Goal: Complete application form: Complete application form

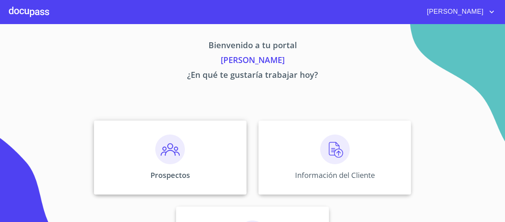
click at [170, 151] on img at bounding box center [170, 149] width 30 height 30
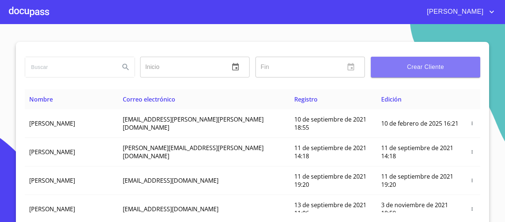
click at [386, 70] on span "Crear Cliente" at bounding box center [426, 67] width 98 height 10
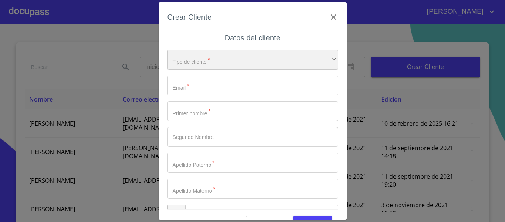
click at [209, 65] on div "​" at bounding box center [253, 60] width 171 height 20
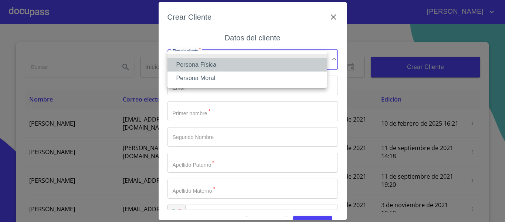
click at [207, 64] on li "Persona Física" at bounding box center [247, 64] width 159 height 13
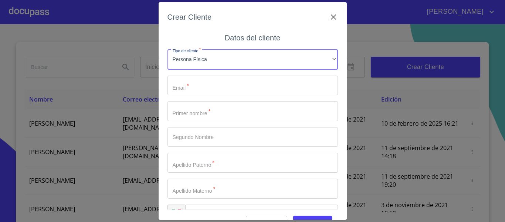
click at [200, 84] on input "Tipo de cliente   *" at bounding box center [253, 85] width 171 height 20
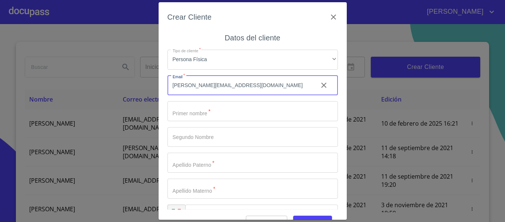
type input "[PERSON_NAME][EMAIL_ADDRESS][DOMAIN_NAME]"
click at [240, 115] on input "Tipo de cliente   *" at bounding box center [253, 111] width 171 height 20
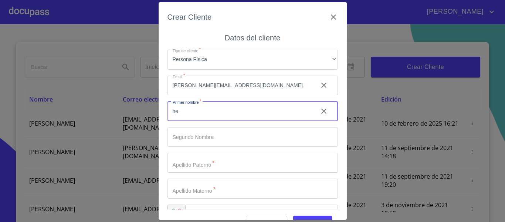
type input "h"
type input "[PERSON_NAME]"
click at [188, 136] on input "Tipo de cliente   *" at bounding box center [253, 137] width 171 height 20
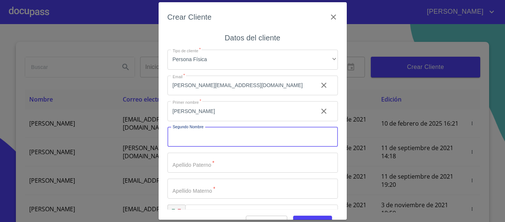
scroll to position [21, 0]
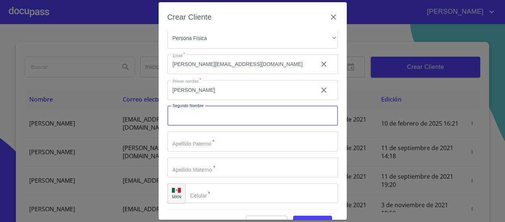
click at [188, 136] on input "Tipo de cliente   *" at bounding box center [253, 141] width 171 height 20
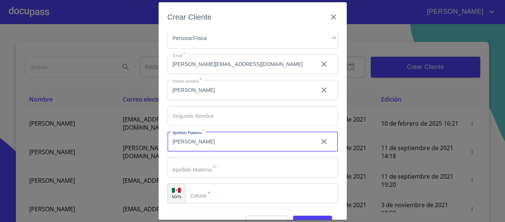
type input "[PERSON_NAME]"
click at [219, 167] on input "Tipo de cliente   *" at bounding box center [253, 167] width 171 height 20
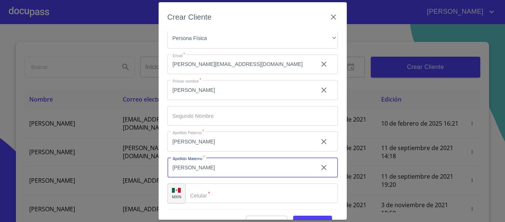
type input "[PERSON_NAME]"
click at [219, 189] on input "Tipo de cliente   *" at bounding box center [261, 193] width 153 height 20
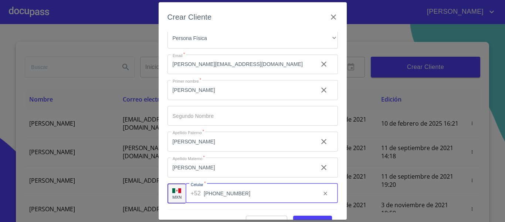
scroll to position [18, 0]
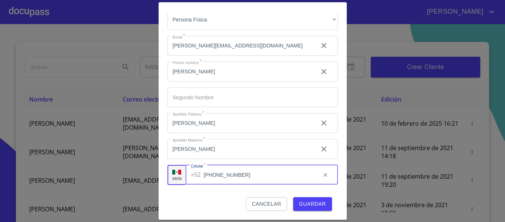
type input "[PHONE_NUMBER]"
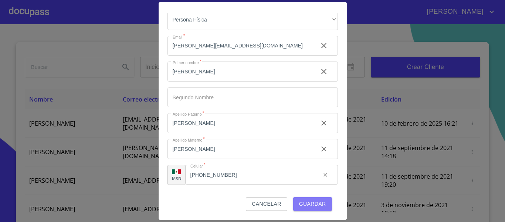
click at [299, 203] on span "Guardar" at bounding box center [312, 203] width 27 height 9
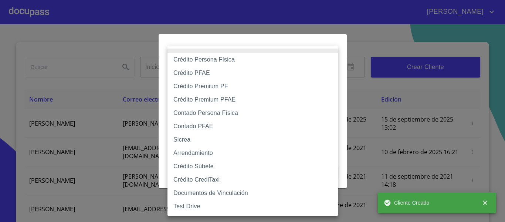
click at [228, 74] on body "[PERSON_NAME] ​ Fin ​ Crear Cliente Nombre Correo electrónico Registro Edición …" at bounding box center [252, 111] width 505 height 222
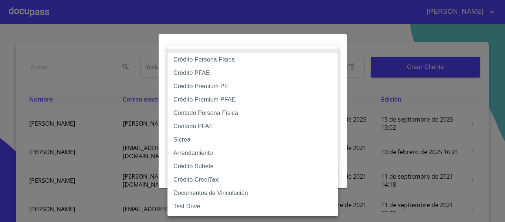
click at [196, 60] on li "Crédito Persona Física" at bounding box center [253, 59] width 171 height 13
type input "6009fb3c7d1714eb8809aa97"
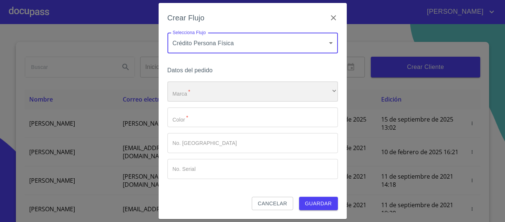
click at [193, 95] on div "​" at bounding box center [253, 91] width 171 height 20
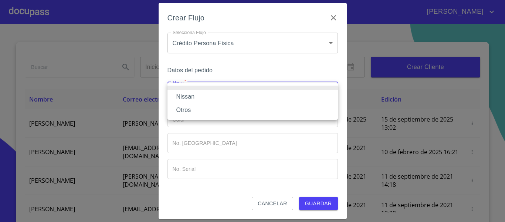
click at [189, 92] on li "Nissan" at bounding box center [253, 96] width 171 height 13
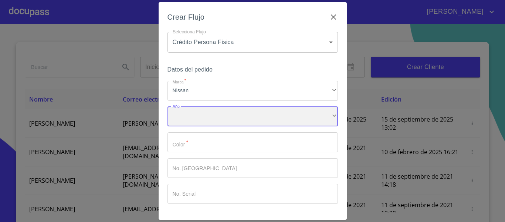
click at [187, 116] on div "​" at bounding box center [253, 117] width 171 height 20
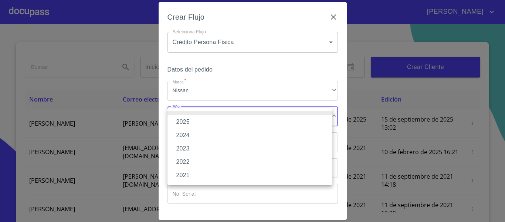
click at [185, 120] on li "2025" at bounding box center [250, 121] width 165 height 13
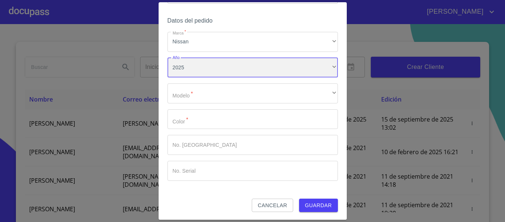
scroll to position [50, 0]
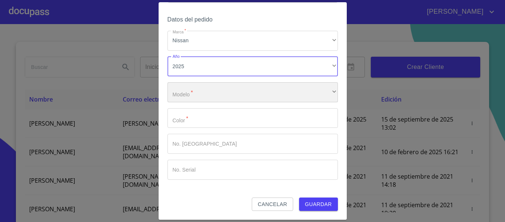
click at [191, 92] on div "​" at bounding box center [253, 92] width 171 height 20
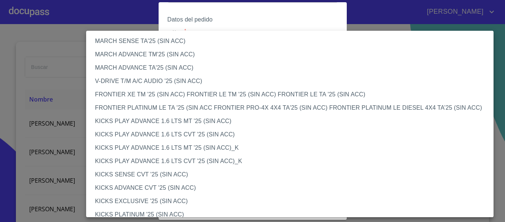
scroll to position [549, 0]
click at [139, 96] on li "FRONTIER XE TM '25 (SIN ACC) FRONTIER LE TM '25 (SIN ACC) FRONTIER LE TA '25 (S…" at bounding box center [292, 94] width 413 height 13
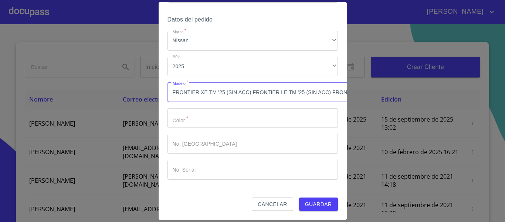
click at [193, 115] on input "Marca   *" at bounding box center [253, 118] width 171 height 20
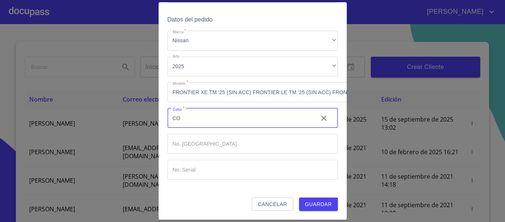
type input "C"
type input "NARANJA COBRIZO"
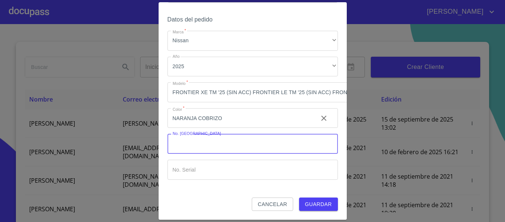
click at [211, 137] on input "Marca   *" at bounding box center [253, 144] width 171 height 20
type input "000000"
click at [197, 175] on input "Marca   *" at bounding box center [253, 169] width 171 height 20
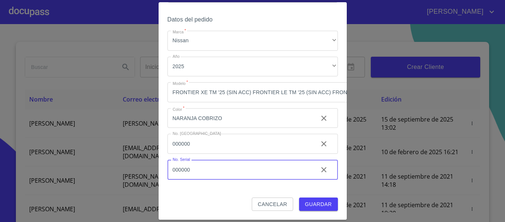
type input "000000"
click at [318, 199] on span "Guardar" at bounding box center [318, 203] width 27 height 9
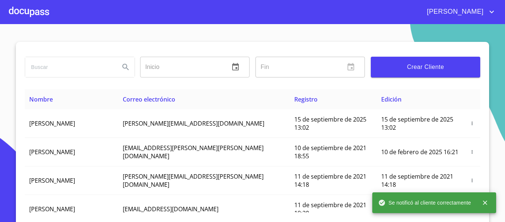
click at [29, 11] on div at bounding box center [29, 12] width 40 height 24
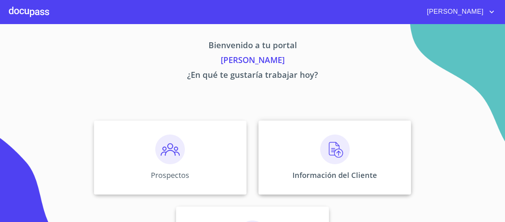
click at [320, 147] on img at bounding box center [335, 149] width 30 height 30
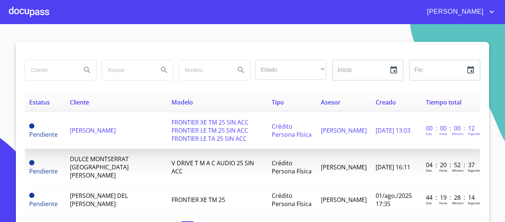
click at [115, 126] on span "[PERSON_NAME]" at bounding box center [93, 130] width 46 height 8
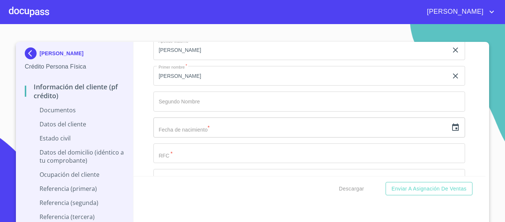
scroll to position [962, 0]
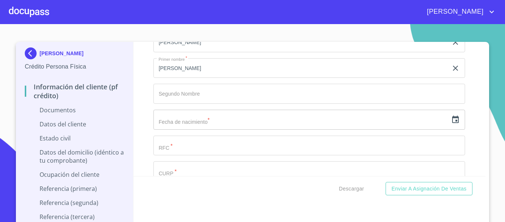
click at [451, 122] on icon "button" at bounding box center [455, 119] width 9 height 9
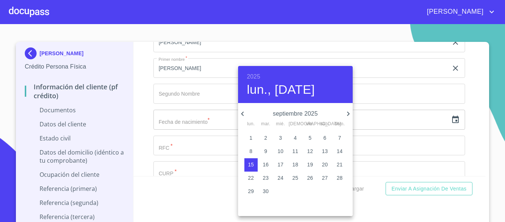
click at [250, 71] on div "2025 lun., [DATE]" at bounding box center [295, 84] width 115 height 37
click at [251, 76] on h6 "2025" at bounding box center [253, 76] width 13 height 10
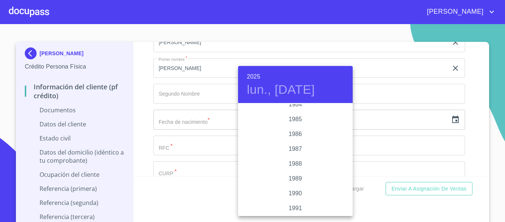
scroll to position [881, 0]
click at [293, 162] on div "1988" at bounding box center [295, 163] width 115 height 15
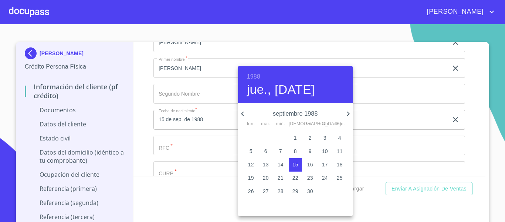
click at [346, 115] on icon "button" at bounding box center [348, 113] width 9 height 9
click at [255, 174] on span "17" at bounding box center [251, 177] width 13 height 7
type input "17 de oct. de 1988"
click at [141, 153] on div at bounding box center [252, 111] width 505 height 222
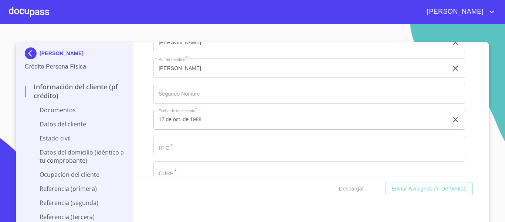
click at [176, 141] on div "1988 lun., [DATE] octubre 1988 lun. mar. mié. jue. vie. sáb. dom. 26 27 28 29 3…" at bounding box center [252, 111] width 505 height 222
click at [176, 141] on input "Documento de identificación.   *" at bounding box center [310, 145] width 312 height 20
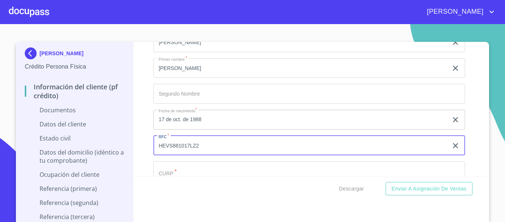
click at [176, 141] on input "HEVS881017LZ2" at bounding box center [301, 145] width 295 height 20
type input "HEVS881017LZ2"
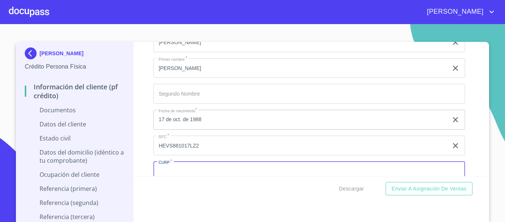
click at [178, 169] on input "Documento de identificación.   *" at bounding box center [310, 171] width 312 height 20
paste input "HEVS881017LZ2"
click at [135, 132] on div "Información del cliente (PF crédito) Documentos Documento de identificación.   …" at bounding box center [310, 109] width 353 height 134
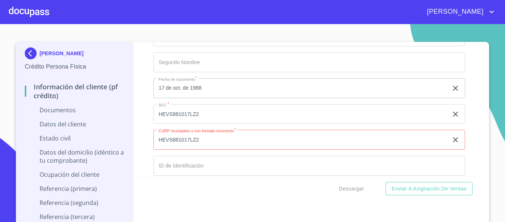
scroll to position [1036, 0]
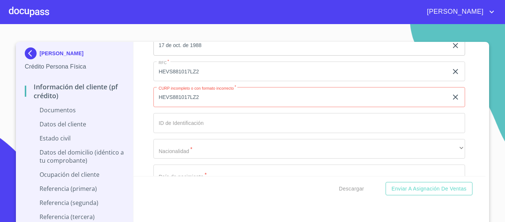
click at [201, 98] on input "HEVS881017LZ2" at bounding box center [301, 97] width 295 height 20
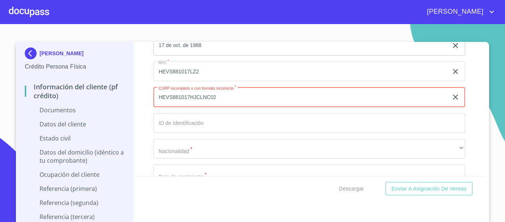
type input "HEVS881017HJCLNC02"
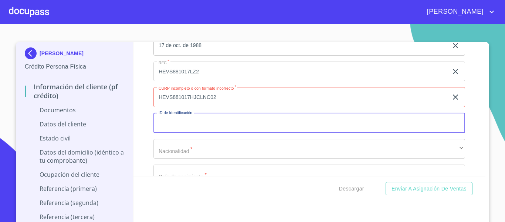
click at [187, 121] on input "Documento de identificación.   *" at bounding box center [310, 123] width 312 height 20
type input "00000000"
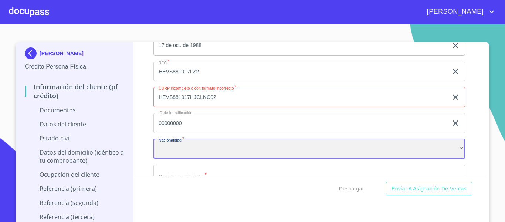
click at [183, 145] on div "​" at bounding box center [310, 149] width 312 height 20
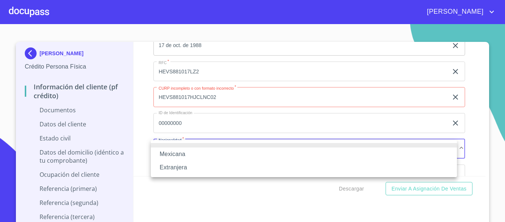
click at [176, 152] on li "Mexicana" at bounding box center [304, 153] width 306 height 13
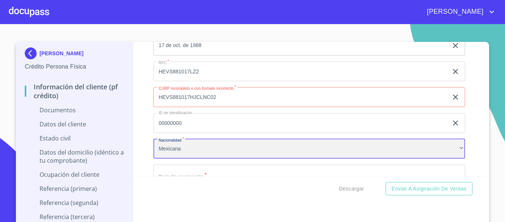
scroll to position [1073, 0]
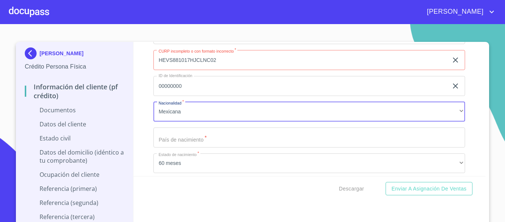
click at [173, 133] on input "Documento de identificación.   *" at bounding box center [310, 137] width 312 height 20
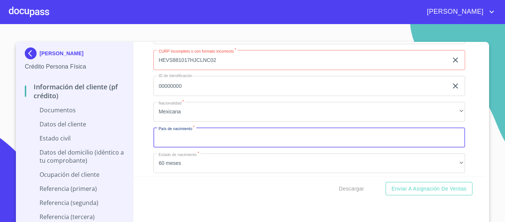
type input "M"
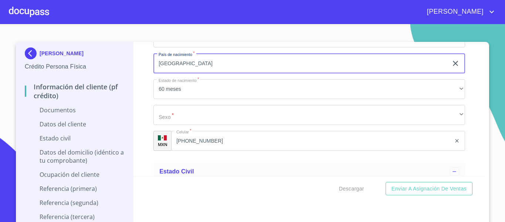
type input "[GEOGRAPHIC_DATA]"
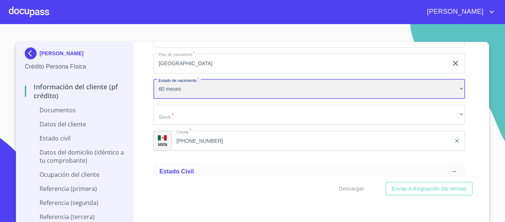
click at [169, 91] on div "60 meses" at bounding box center [310, 89] width 312 height 20
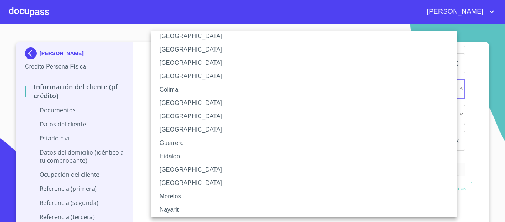
scroll to position [74, 0]
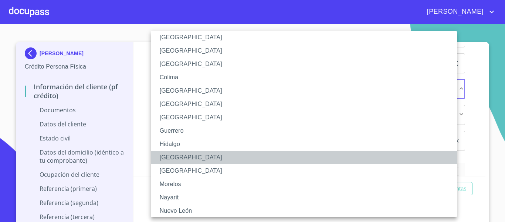
click at [169, 152] on li "[GEOGRAPHIC_DATA]" at bounding box center [307, 157] width 312 height 13
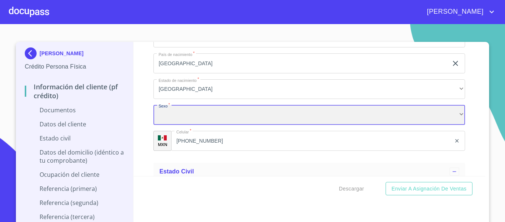
click at [174, 120] on div "​" at bounding box center [310, 115] width 312 height 20
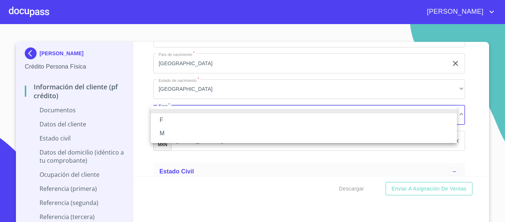
click at [167, 131] on li "M" at bounding box center [304, 133] width 306 height 13
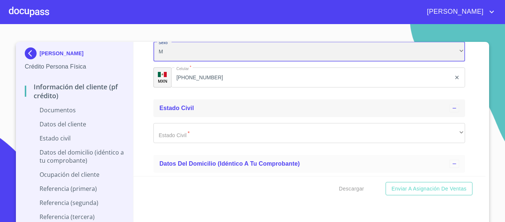
scroll to position [1221, 0]
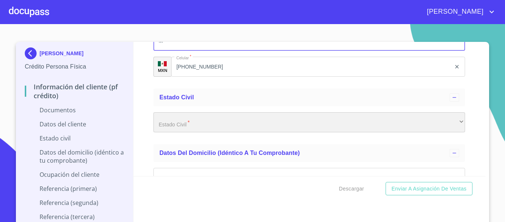
click at [181, 121] on div "​" at bounding box center [310, 122] width 312 height 20
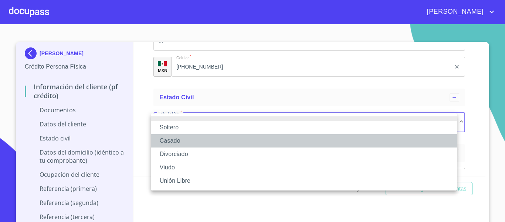
click at [174, 139] on li "Casado" at bounding box center [304, 140] width 306 height 13
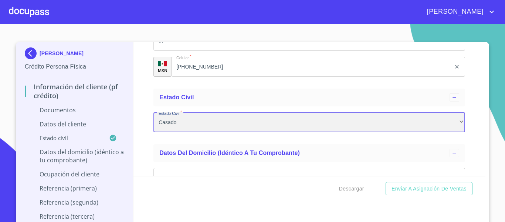
scroll to position [1258, 0]
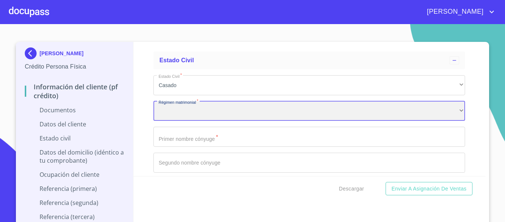
click at [168, 111] on div "​" at bounding box center [310, 111] width 312 height 20
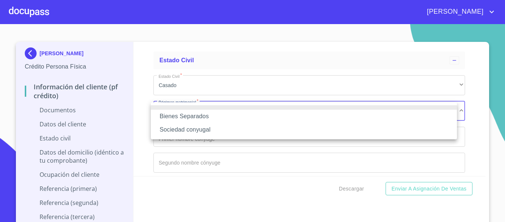
click at [180, 127] on li "Sociedad conyugal" at bounding box center [304, 129] width 306 height 13
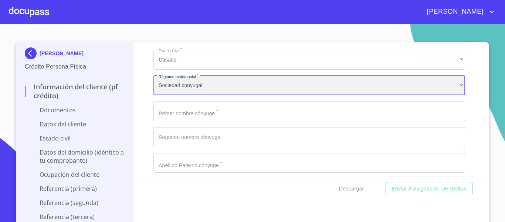
scroll to position [1295, 0]
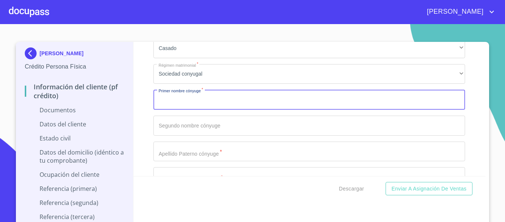
click at [168, 97] on input "Documento de identificación.   *" at bounding box center [310, 100] width 312 height 20
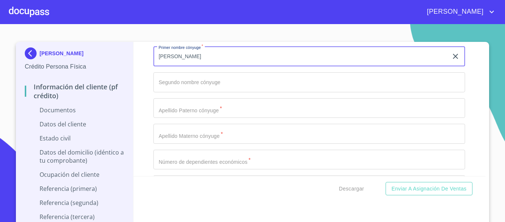
scroll to position [1332, 0]
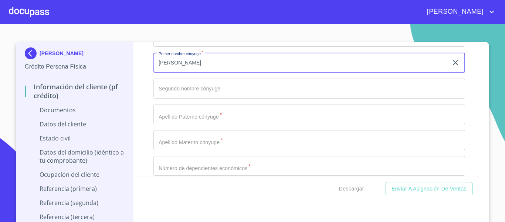
type input "[PERSON_NAME]"
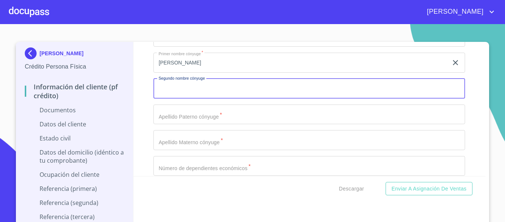
click at [175, 96] on input "Documento de identificación.   *" at bounding box center [310, 88] width 312 height 20
type input "[PERSON_NAME]"
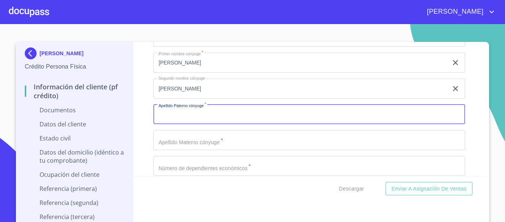
click at [175, 114] on input "Documento de identificación.   *" at bounding box center [310, 114] width 312 height 20
type input "[PERSON_NAME]"
click at [184, 143] on input "Documento de identificación.   *" at bounding box center [310, 140] width 312 height 20
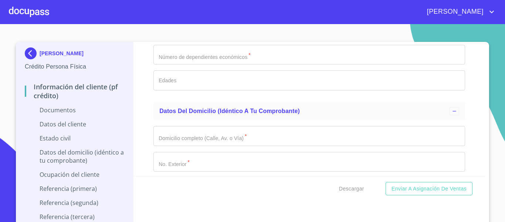
scroll to position [1406, 0]
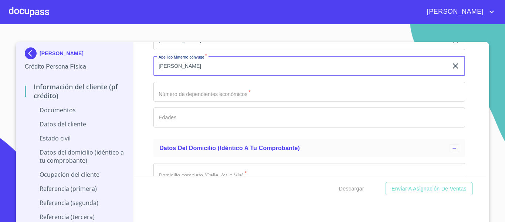
type input "[PERSON_NAME]"
click at [176, 95] on input "Documento de identificación.   *" at bounding box center [310, 92] width 312 height 20
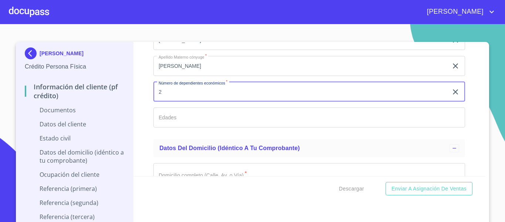
type input "2"
click at [174, 115] on input "Documento de identificación.   *" at bounding box center [310, 117] width 312 height 20
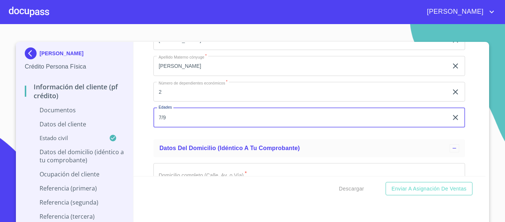
type input "7/9"
click at [135, 142] on div "Información del cliente (PF crédito) Documentos Documento de identificación.   …" at bounding box center [310, 109] width 353 height 134
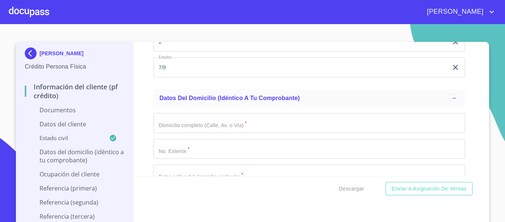
scroll to position [1443, 0]
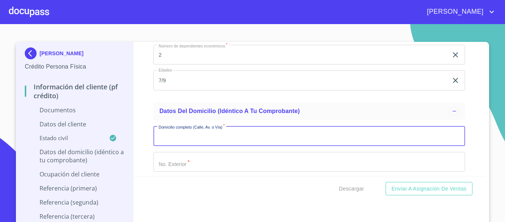
click at [158, 136] on input "Documento de identificación.   *" at bounding box center [310, 136] width 312 height 20
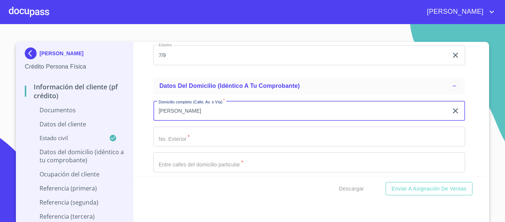
scroll to position [1480, 0]
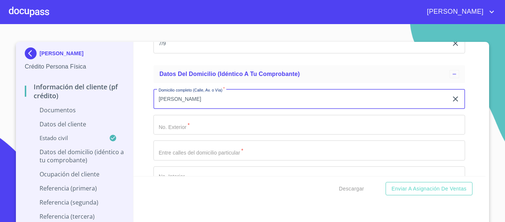
type input "[PERSON_NAME]"
click at [166, 120] on input "Documento de identificación.   *" at bounding box center [310, 125] width 312 height 20
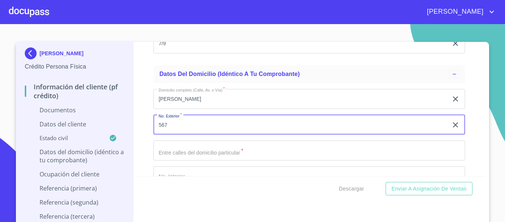
scroll to position [1517, 0]
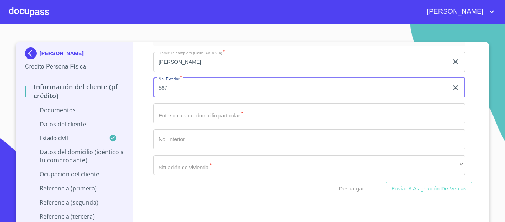
type input "567"
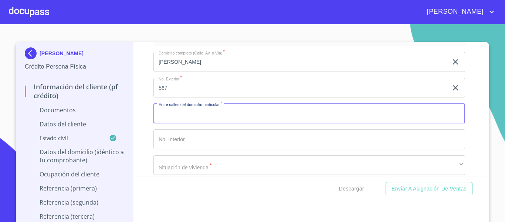
click at [166, 120] on input "Documento de identificación.   *" at bounding box center [310, 113] width 312 height 20
click at [192, 112] on input "PESCADORES Y [PERSON_NAME]" at bounding box center [301, 113] width 295 height 20
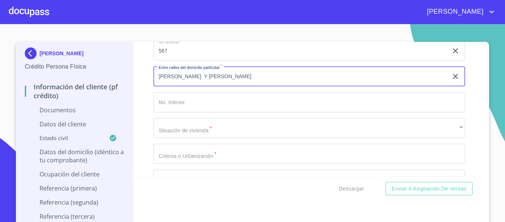
type input "[PERSON_NAME] Y [PERSON_NAME]"
click at [190, 109] on input "Documento de identificación.   *" at bounding box center [310, 102] width 312 height 20
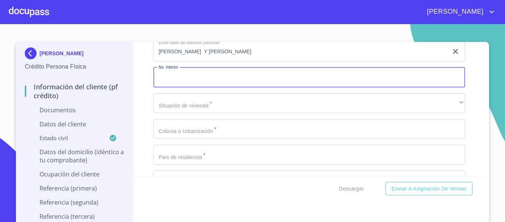
scroll to position [1591, 0]
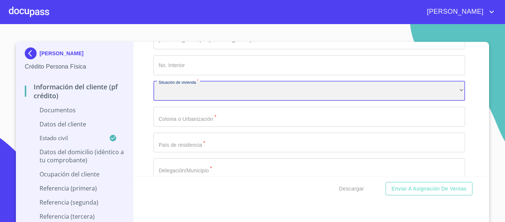
click at [183, 93] on div "​" at bounding box center [310, 91] width 312 height 20
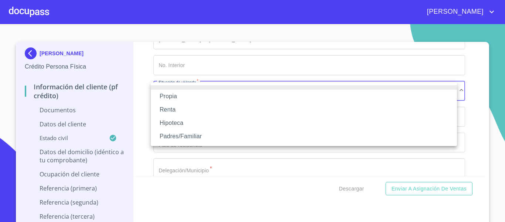
click at [183, 93] on li "Propia" at bounding box center [304, 96] width 306 height 13
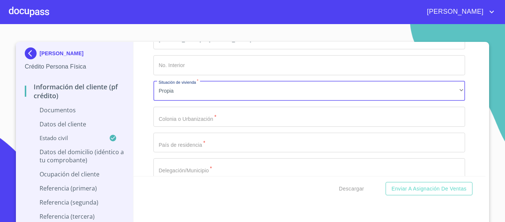
click at [173, 114] on input "Documento de identificación.   *" at bounding box center [310, 117] width 312 height 20
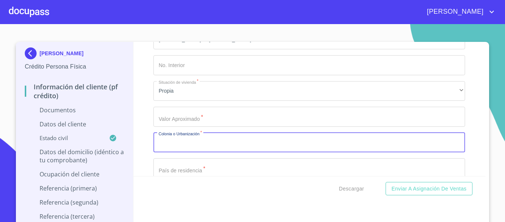
click at [173, 114] on input "Documento de identificación.   *" at bounding box center [310, 117] width 312 height 20
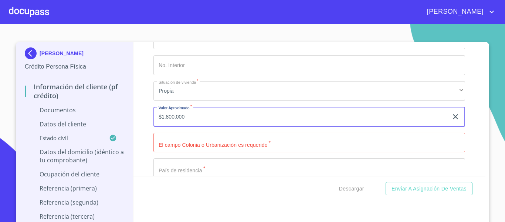
type input "$1,800,000"
click at [178, 143] on input "Documento de identificación.   *" at bounding box center [310, 142] width 312 height 20
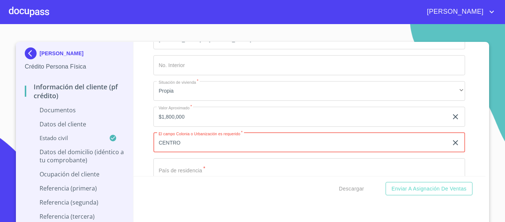
scroll to position [1628, 0]
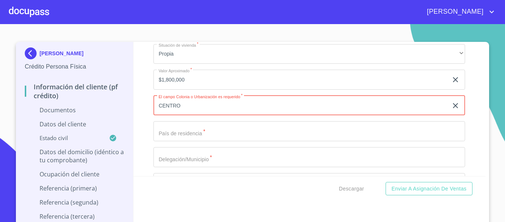
type input "CENTRO"
click at [177, 142] on div "Domicilio completo (Calle, Av. o Vía)   * [PERSON_NAME] ​ No. Exterior   * 567…" at bounding box center [310, 92] width 312 height 315
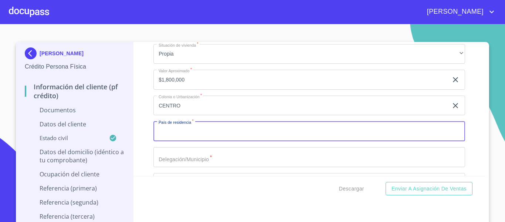
click at [175, 135] on input "Documento de identificación.   *" at bounding box center [310, 131] width 312 height 20
type input "E"
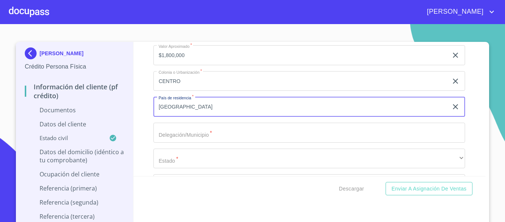
scroll to position [1665, 0]
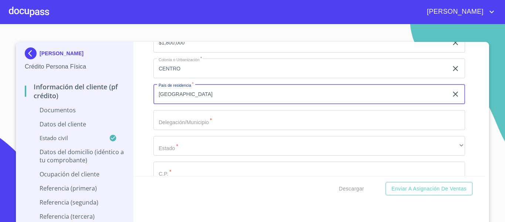
type input "[GEOGRAPHIC_DATA]"
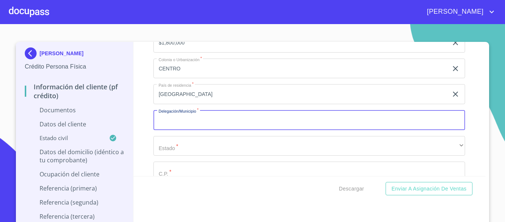
click at [172, 120] on input "Documento de identificación.   *" at bounding box center [310, 120] width 312 height 20
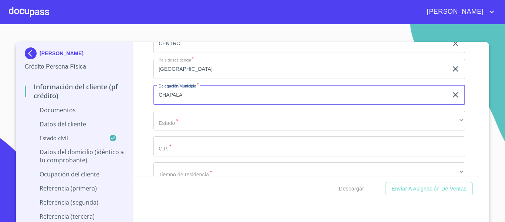
scroll to position [1702, 0]
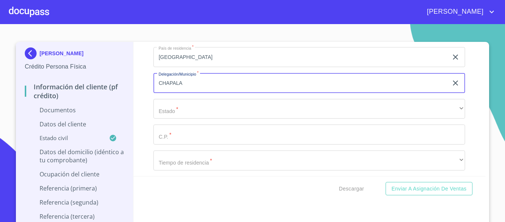
type input "CHAPALA"
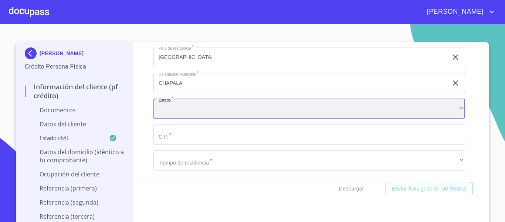
click at [171, 115] on div "​" at bounding box center [310, 109] width 312 height 20
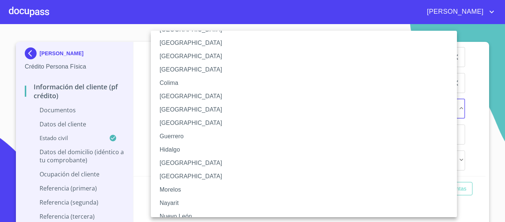
scroll to position [74, 0]
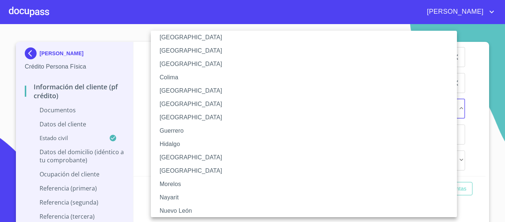
click at [168, 156] on li "[GEOGRAPHIC_DATA]" at bounding box center [307, 157] width 312 height 13
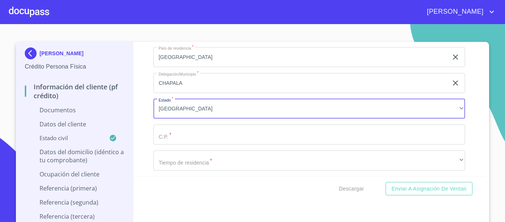
click at [168, 141] on input "Documento de identificación.   *" at bounding box center [310, 134] width 312 height 20
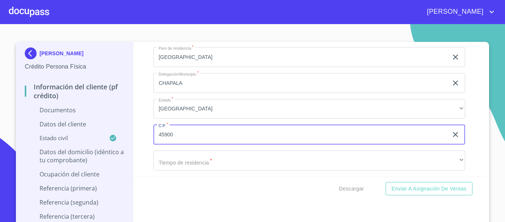
type input "45900"
click at [145, 156] on div "Información del cliente (PF crédito) Documentos Documento de identificación.   …" at bounding box center [310, 109] width 353 height 134
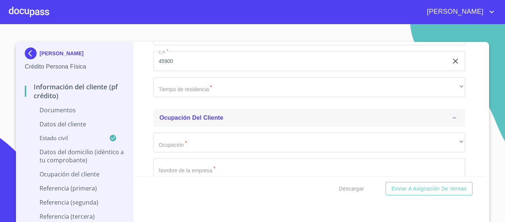
scroll to position [1776, 0]
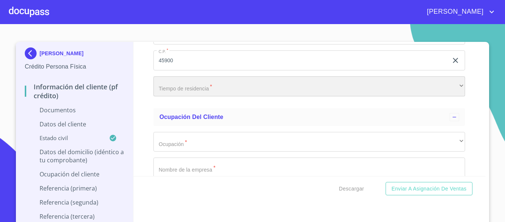
click at [167, 90] on div "​" at bounding box center [310, 86] width 312 height 20
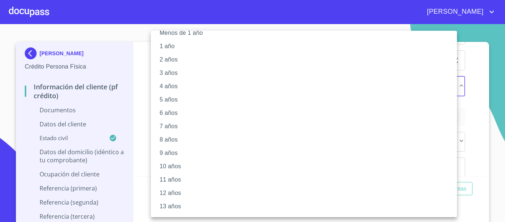
scroll to position [0, 0]
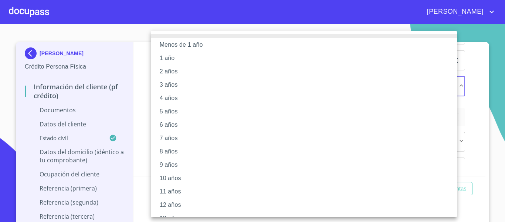
click at [171, 93] on li "4 años" at bounding box center [307, 97] width 312 height 13
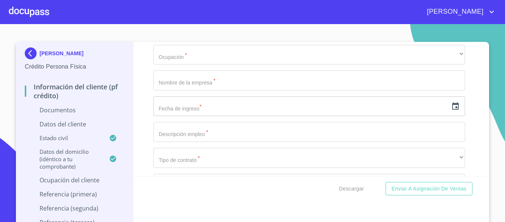
scroll to position [1850, 0]
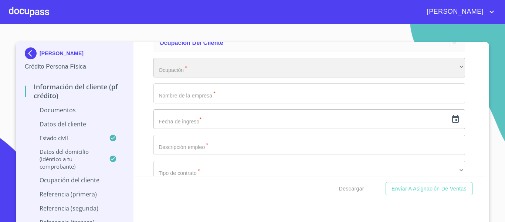
click at [163, 77] on div "​" at bounding box center [310, 68] width 312 height 20
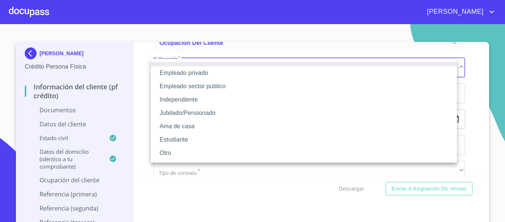
click at [171, 99] on li "Independiente" at bounding box center [304, 99] width 306 height 13
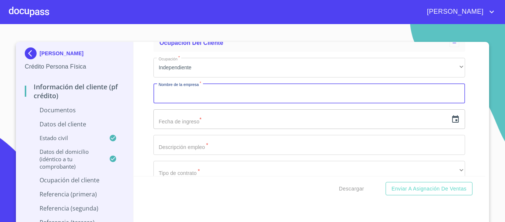
click at [166, 94] on input "Documento de identificación.   *" at bounding box center [310, 93] width 312 height 20
type input "[PERSON_NAME]"
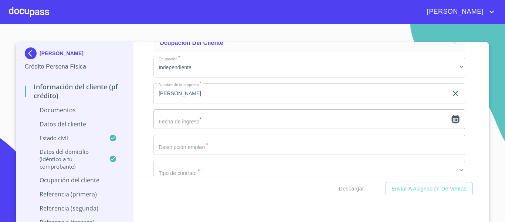
click at [451, 120] on icon "button" at bounding box center [455, 119] width 9 height 9
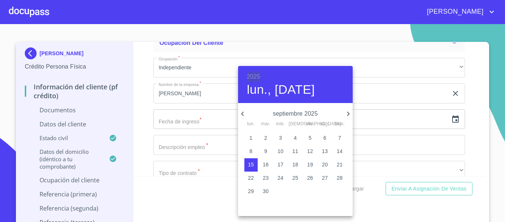
click at [257, 74] on h6 "2025" at bounding box center [253, 76] width 13 height 10
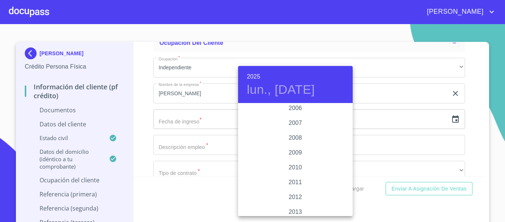
scroll to position [1214, 0]
click at [293, 154] on div "2010" at bounding box center [295, 155] width 115 height 15
type input "15 de sep. de 2010"
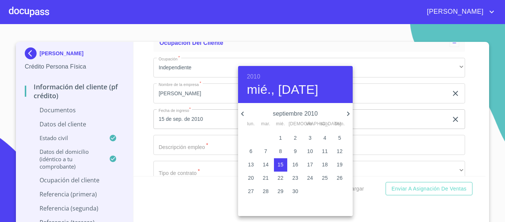
click at [158, 146] on div at bounding box center [252, 111] width 505 height 222
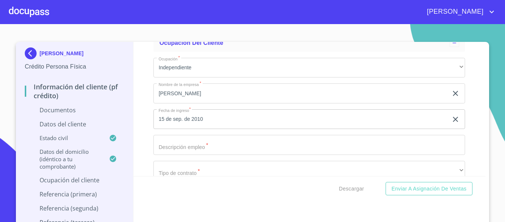
click at [158, 146] on input "Documento de identificación.   *" at bounding box center [310, 145] width 312 height 20
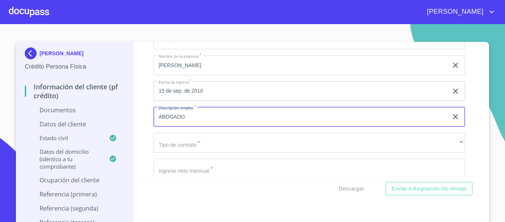
scroll to position [1924, 0]
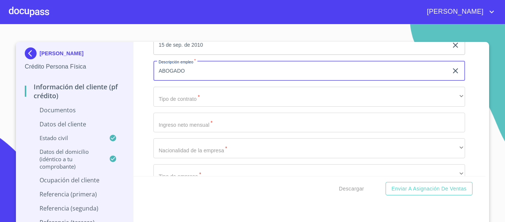
type input "ABOGADO"
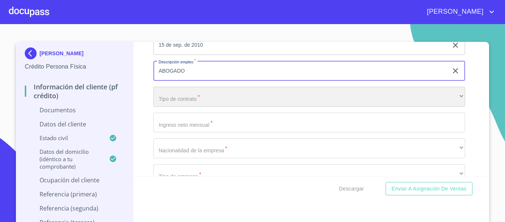
click at [174, 100] on div "​" at bounding box center [310, 97] width 312 height 20
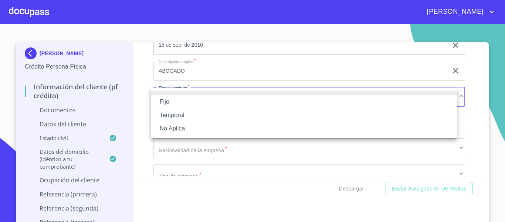
click at [174, 100] on li "Fijo" at bounding box center [304, 101] width 306 height 13
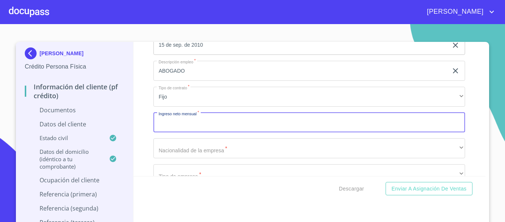
click at [178, 126] on input "Documento de identificación.   *" at bounding box center [310, 122] width 312 height 20
type input "50000"
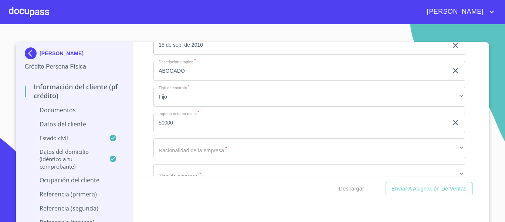
click at [135, 148] on div "Información del cliente (PF crédito) Documentos Documento de identificación.   …" at bounding box center [310, 109] width 353 height 134
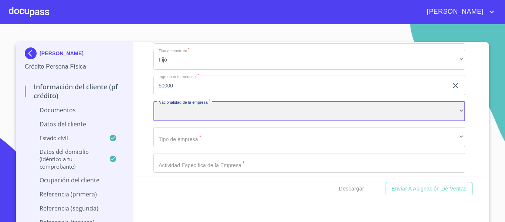
click at [169, 114] on div "​" at bounding box center [310, 111] width 312 height 20
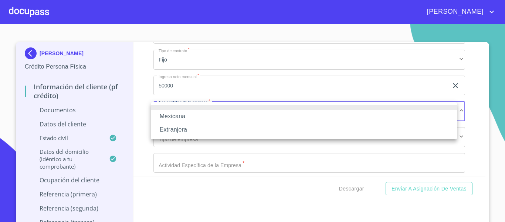
click at [169, 114] on li "Mexicana" at bounding box center [304, 116] width 306 height 13
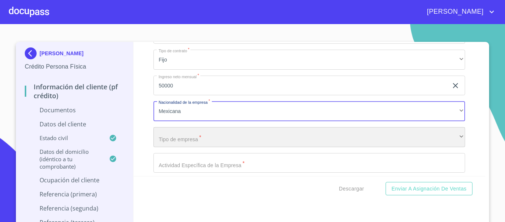
click at [166, 133] on div "​" at bounding box center [310, 137] width 312 height 20
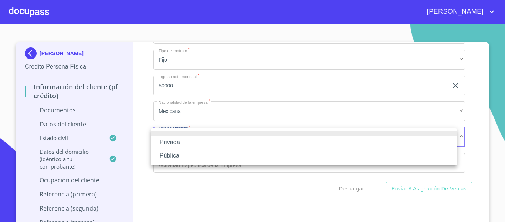
click at [165, 141] on li "Privada" at bounding box center [304, 141] width 306 height 13
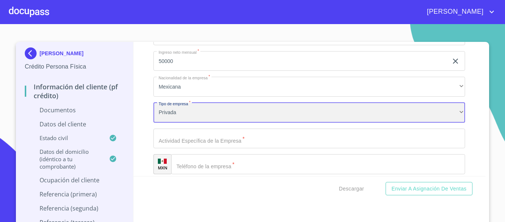
scroll to position [1998, 0]
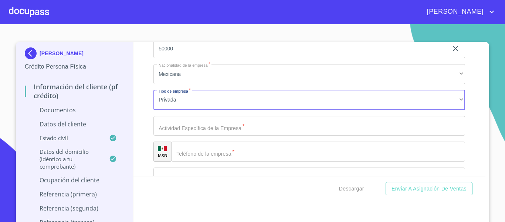
click at [161, 128] on input "Documento de identificación.   *" at bounding box center [310, 126] width 312 height 20
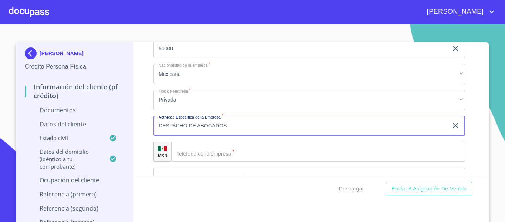
scroll to position [2035, 0]
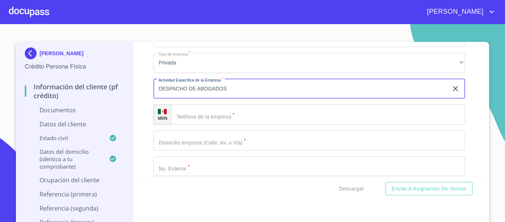
type input "DESPACHO DE ABOGADOS"
click at [185, 123] on div "​" at bounding box center [318, 114] width 294 height 20
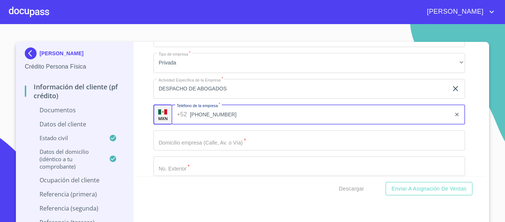
type input "[PHONE_NUMBER]"
click at [138, 127] on div "Información del cliente (PF crédito) Documentos Documento de identificación.   …" at bounding box center [310, 109] width 353 height 134
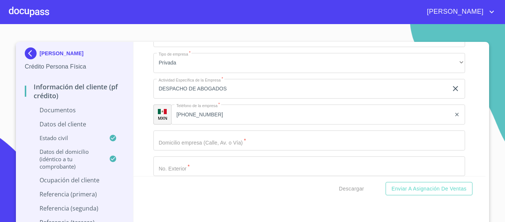
scroll to position [2072, 0]
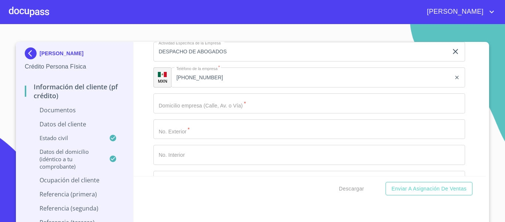
click at [166, 105] on input "Documento de identificación.   *" at bounding box center [310, 103] width 312 height 20
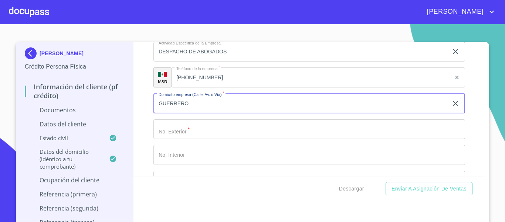
type input "GUERRERO"
click at [176, 129] on input "Documento de identificación.   *" at bounding box center [310, 129] width 312 height 20
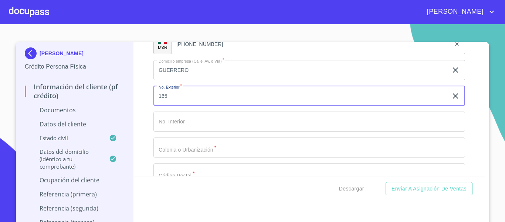
scroll to position [2146, 0]
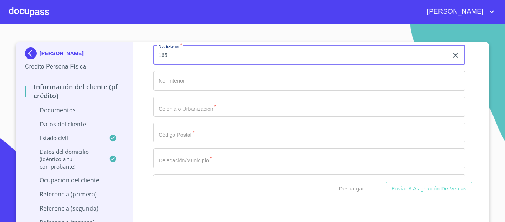
type input "165"
click at [178, 107] on input "Documento de identificación.   *" at bounding box center [310, 107] width 312 height 20
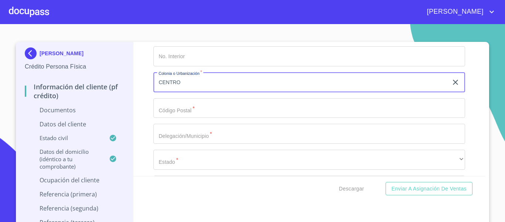
scroll to position [2183, 0]
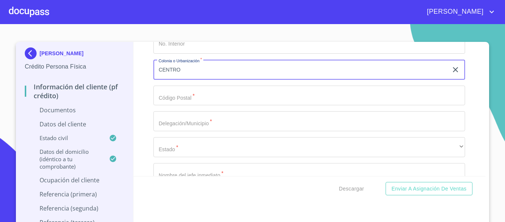
type input "CENTRO"
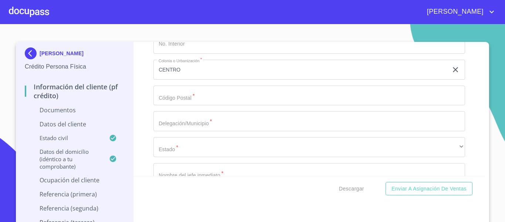
click at [176, 94] on input "Documento de identificación.   *" at bounding box center [310, 95] width 312 height 20
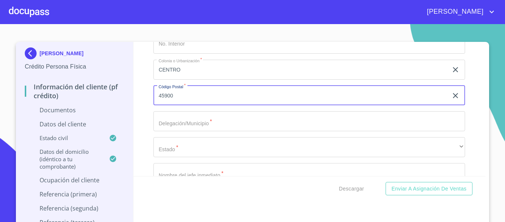
type input "45900"
click at [181, 120] on input "Documento de identificación.   *" at bounding box center [310, 121] width 312 height 20
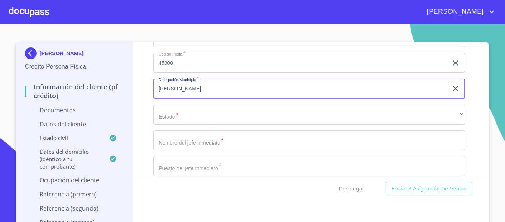
scroll to position [2257, 0]
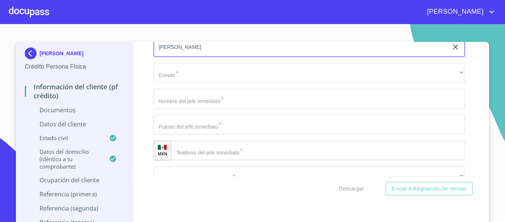
type input "[PERSON_NAME]"
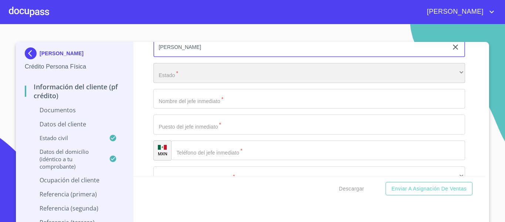
click at [166, 80] on div "​" at bounding box center [310, 73] width 312 height 20
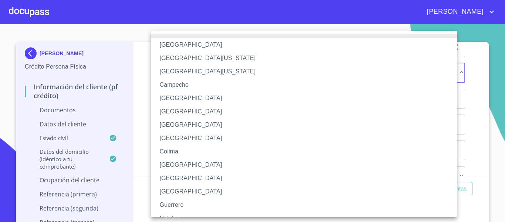
scroll to position [74, 0]
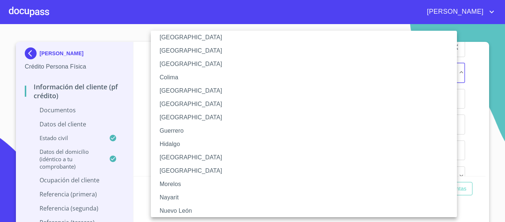
click at [166, 152] on li "[GEOGRAPHIC_DATA]" at bounding box center [307, 157] width 312 height 13
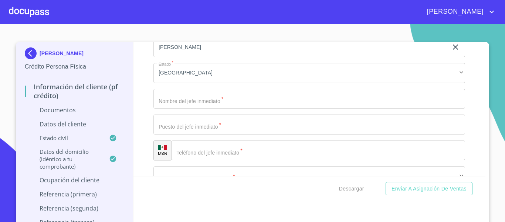
click at [164, 103] on input "Documento de identificación.   *" at bounding box center [310, 99] width 312 height 20
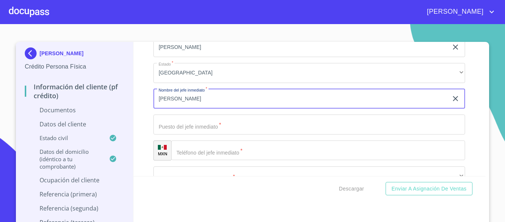
type input "[PERSON_NAME]"
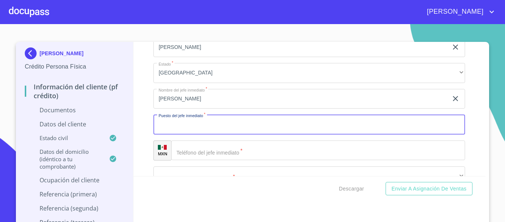
click at [184, 132] on input "Documento de identificación.   *" at bounding box center [310, 124] width 312 height 20
click at [187, 124] on input "DUEÑO DELDESPACHO" at bounding box center [301, 124] width 295 height 20
type input "DUEÑO DEL DESPACHO"
click at [183, 157] on div "​" at bounding box center [318, 150] width 294 height 20
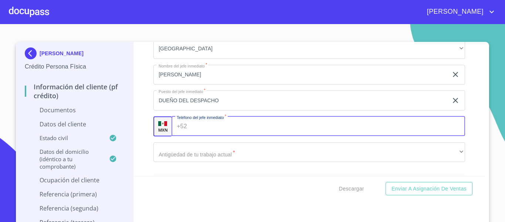
scroll to position [2294, 0]
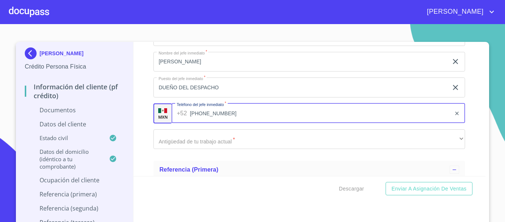
type input "[PHONE_NUMBER]"
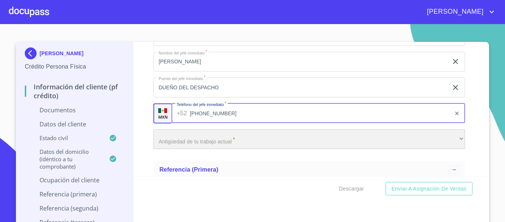
click at [181, 133] on div "​" at bounding box center [310, 139] width 312 height 20
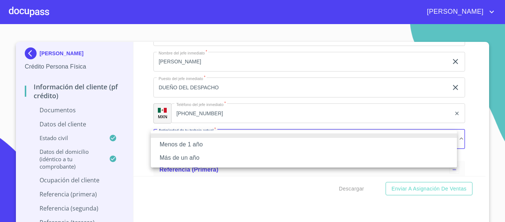
click at [176, 159] on li "Más de un año" at bounding box center [304, 157] width 306 height 13
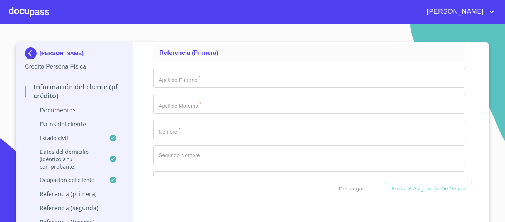
scroll to position [2368, 0]
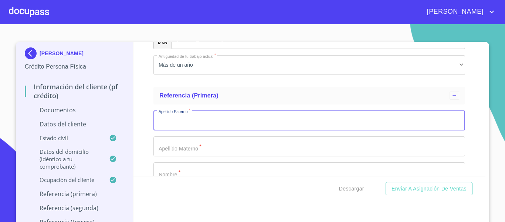
click at [182, 124] on input "Documento de identificación.   *" at bounding box center [310, 120] width 312 height 20
type input "[PERSON_NAME]"
click at [186, 139] on input "Documento de identificación.   *" at bounding box center [310, 146] width 312 height 20
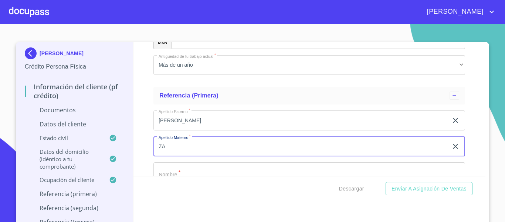
type input "Z"
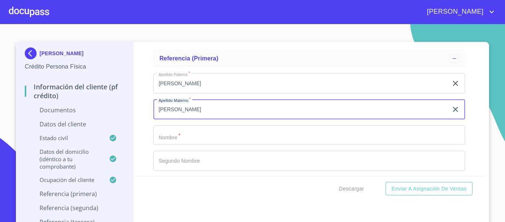
type input "[PERSON_NAME]"
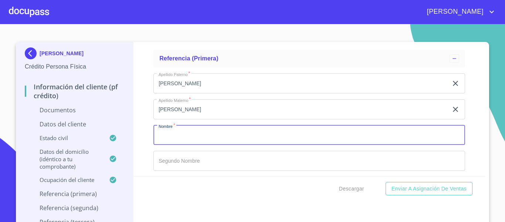
click at [185, 138] on input "Documento de identificación.   *" at bounding box center [310, 135] width 312 height 20
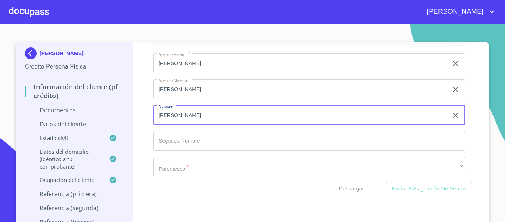
scroll to position [2442, 0]
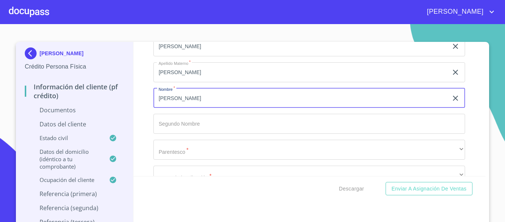
type input "[PERSON_NAME]"
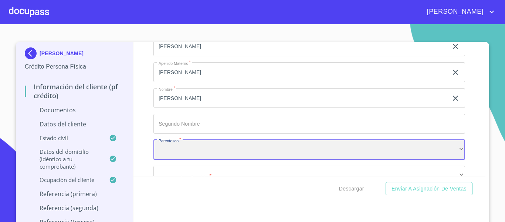
click at [184, 146] on div "​" at bounding box center [310, 149] width 312 height 20
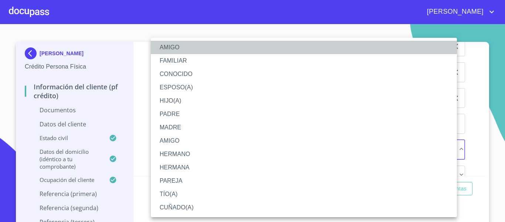
click at [168, 47] on li "AMIGO" at bounding box center [304, 47] width 306 height 13
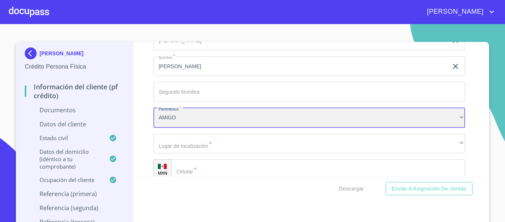
scroll to position [2516, 0]
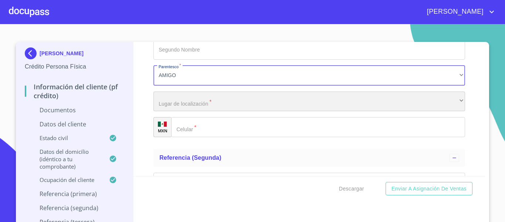
click at [171, 107] on div "​" at bounding box center [310, 101] width 312 height 20
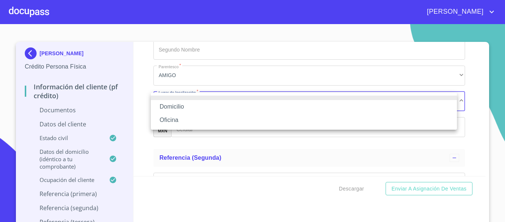
click at [171, 107] on li "Domicilio" at bounding box center [304, 106] width 306 height 13
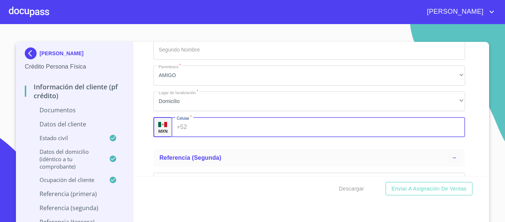
click at [190, 130] on input "Documento de identificación.   *" at bounding box center [328, 127] width 276 height 20
type input "[PHONE_NUMBER]"
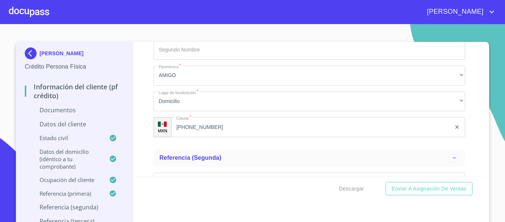
click at [137, 157] on div "Información del cliente (PF crédito) Documentos Documento de identificación.   …" at bounding box center [310, 109] width 353 height 134
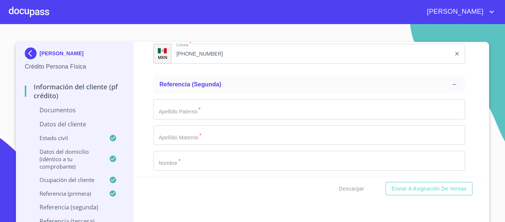
scroll to position [2590, 0]
click at [158, 113] on input "Documento de identificación.   *" at bounding box center [310, 108] width 312 height 20
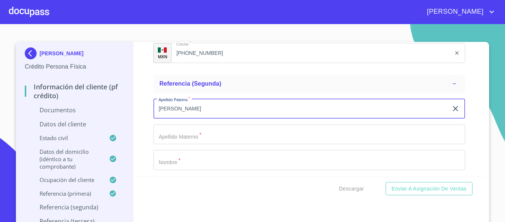
type input "[PERSON_NAME]"
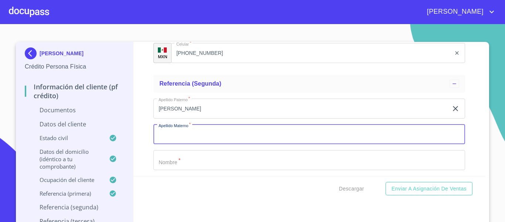
click at [174, 131] on input "Documento de identificación.   *" at bounding box center [310, 134] width 312 height 20
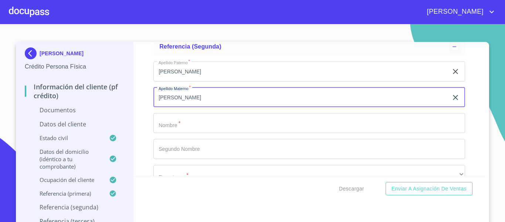
type input "[PERSON_NAME]"
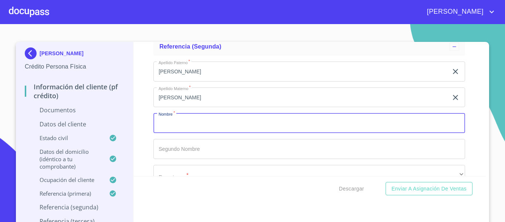
click at [174, 131] on input "Documento de identificación.   *" at bounding box center [310, 123] width 312 height 20
type input "[PERSON_NAME]"
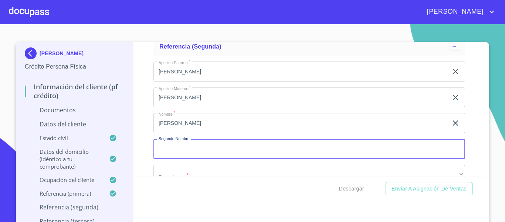
click at [172, 152] on input "Documento de identificación.   *" at bounding box center [310, 149] width 312 height 20
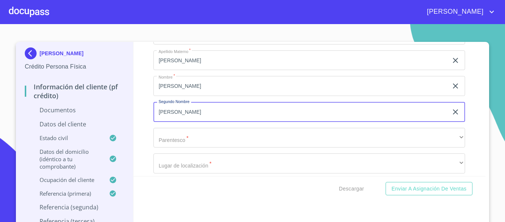
type input "[PERSON_NAME]"
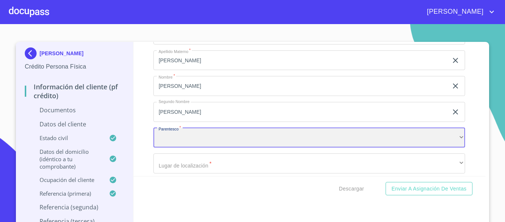
click at [171, 143] on div "​" at bounding box center [310, 138] width 312 height 20
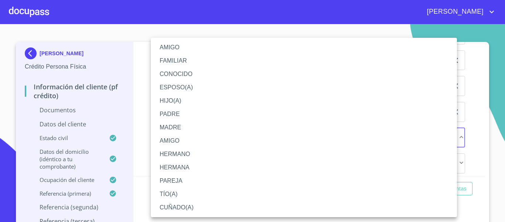
click at [176, 49] on li "AMIGO" at bounding box center [304, 47] width 306 height 13
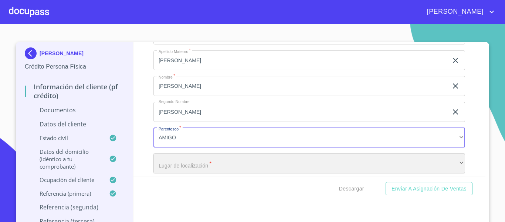
click at [173, 161] on div "​" at bounding box center [310, 163] width 312 height 20
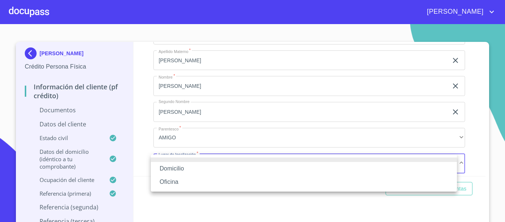
click at [175, 166] on li "Domicilio" at bounding box center [304, 168] width 306 height 13
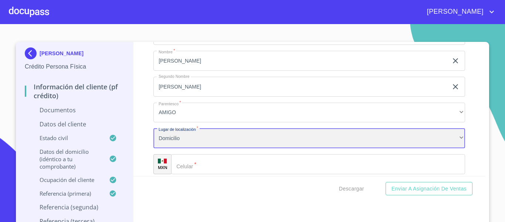
scroll to position [2701, 0]
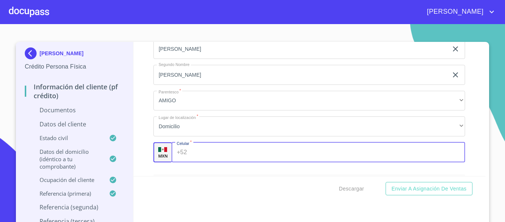
click at [196, 152] on input "Documento de identificación.   *" at bounding box center [328, 152] width 276 height 20
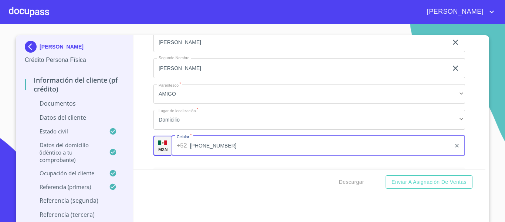
scroll to position [9, 0]
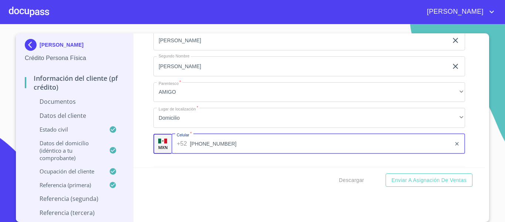
type input "[PHONE_NUMBER]"
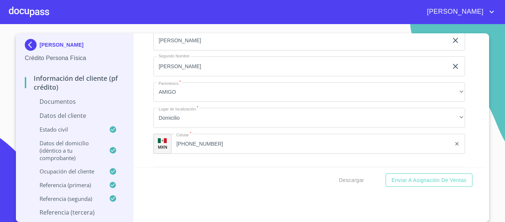
click at [143, 153] on div "Información del cliente (PF crédito) Documentos Documento de identificación.   …" at bounding box center [310, 100] width 353 height 134
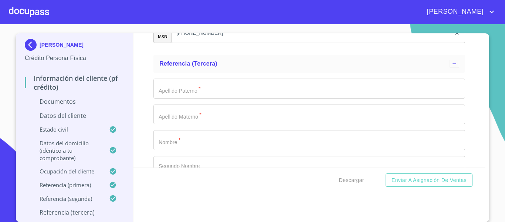
scroll to position [2812, 0]
click at [163, 75] on div "Apellido [PERSON_NAME]   * ​ Apellido Materno   * ​ Nombre   * ​ Segundo Nombre…" at bounding box center [310, 165] width 312 height 186
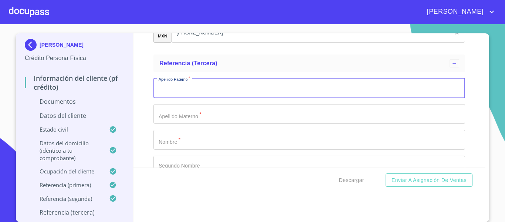
click at [163, 85] on input "Documento de identificación.   *" at bounding box center [310, 88] width 312 height 20
type input "RAYO"
click at [240, 111] on input "Documento de identificación.   *" at bounding box center [310, 114] width 312 height 20
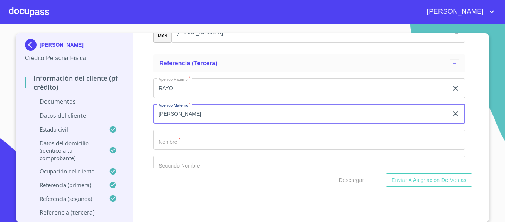
scroll to position [2886, 0]
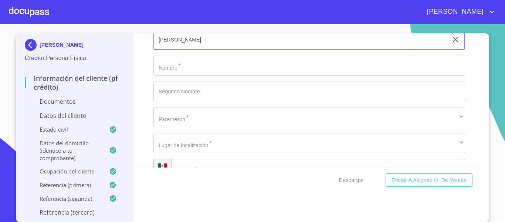
type input "[PERSON_NAME]"
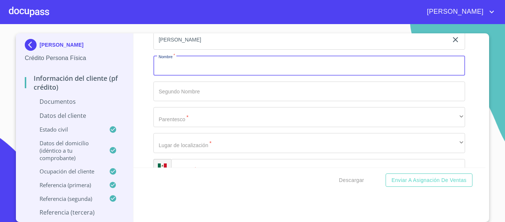
click at [174, 69] on input "Documento de identificación.   *" at bounding box center [310, 65] width 312 height 20
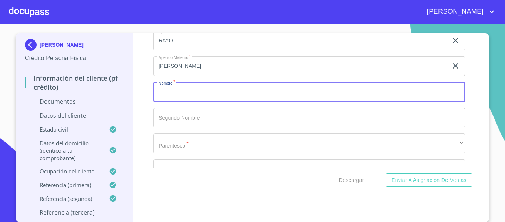
scroll to position [2849, 0]
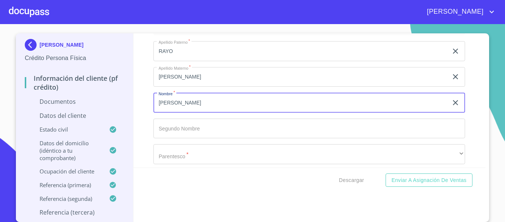
click at [180, 102] on input "[PERSON_NAME]" at bounding box center [301, 102] width 295 height 20
type input "[PERSON_NAME]"
click at [188, 127] on input "Documento de identificación.   *" at bounding box center [310, 128] width 312 height 20
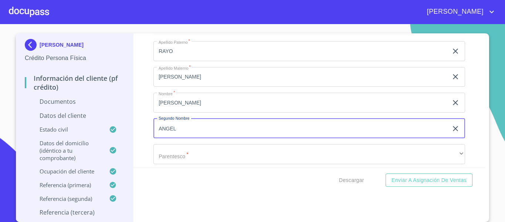
scroll to position [2923, 0]
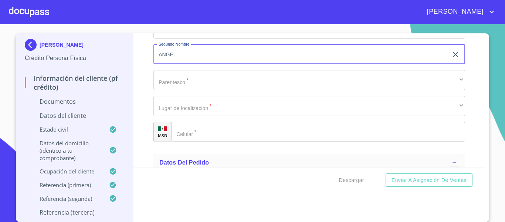
type input "ANGEL"
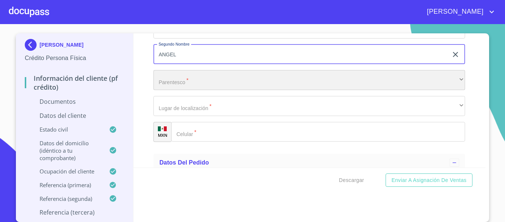
click at [175, 86] on div "​" at bounding box center [310, 80] width 312 height 20
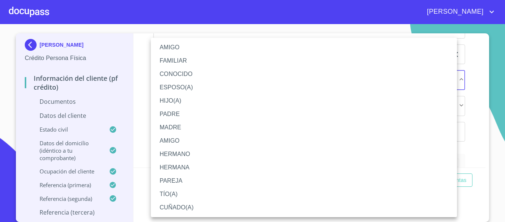
click at [174, 48] on li "AMIGO" at bounding box center [304, 47] width 306 height 13
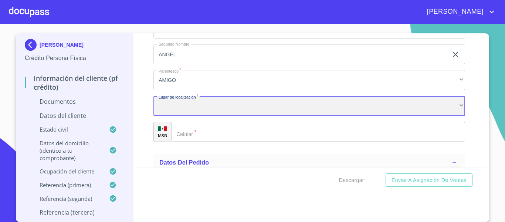
click at [170, 110] on div "​" at bounding box center [310, 106] width 312 height 20
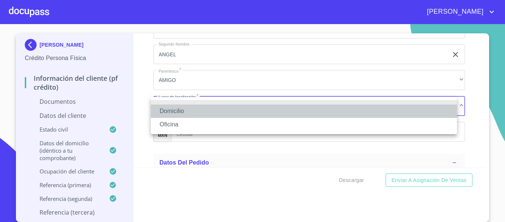
click at [170, 110] on li "Domicilio" at bounding box center [304, 110] width 306 height 13
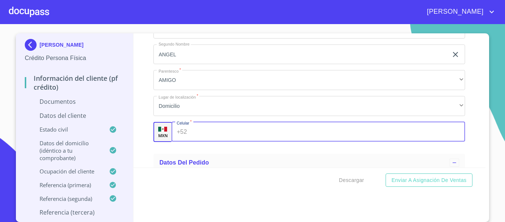
click at [182, 129] on div "+52 ​" at bounding box center [319, 132] width 294 height 20
type input "[PHONE_NUMBER]"
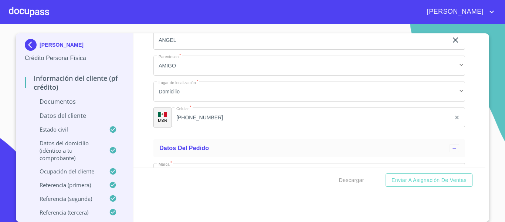
scroll to position [2960, 0]
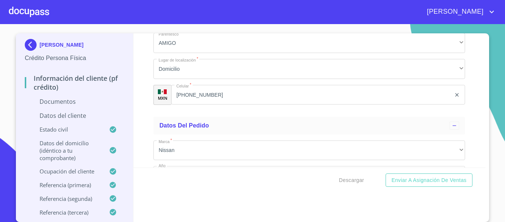
click at [147, 127] on div "Información del cliente (PF crédito) Documentos Documento de identificación.   …" at bounding box center [310, 100] width 353 height 134
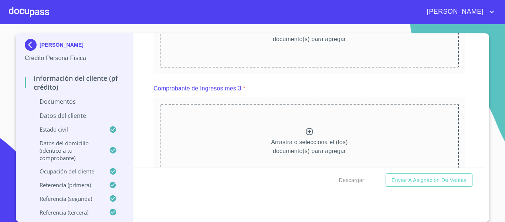
scroll to position [481, 0]
